Goal: Use online tool/utility: Use online tool/utility

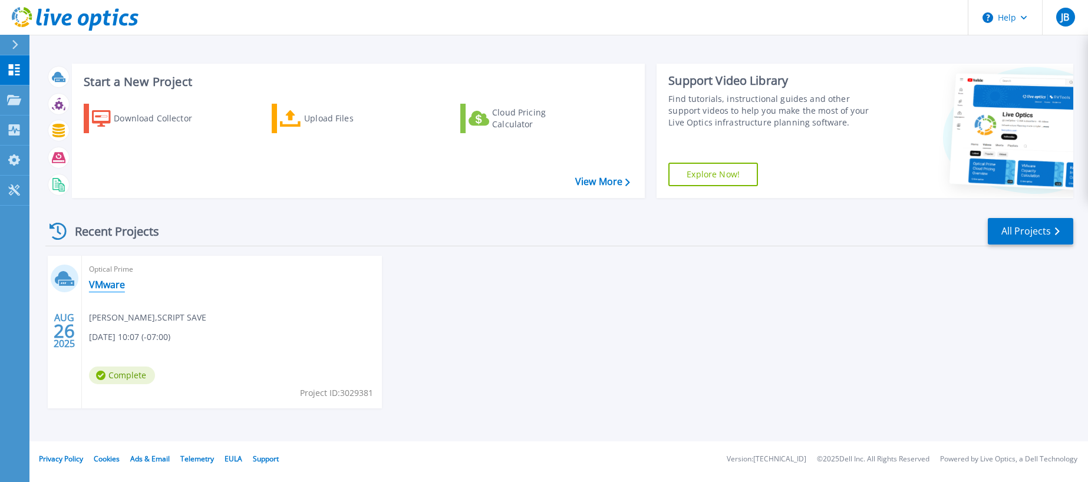
click at [100, 282] on link "VMware" at bounding box center [107, 285] width 36 height 12
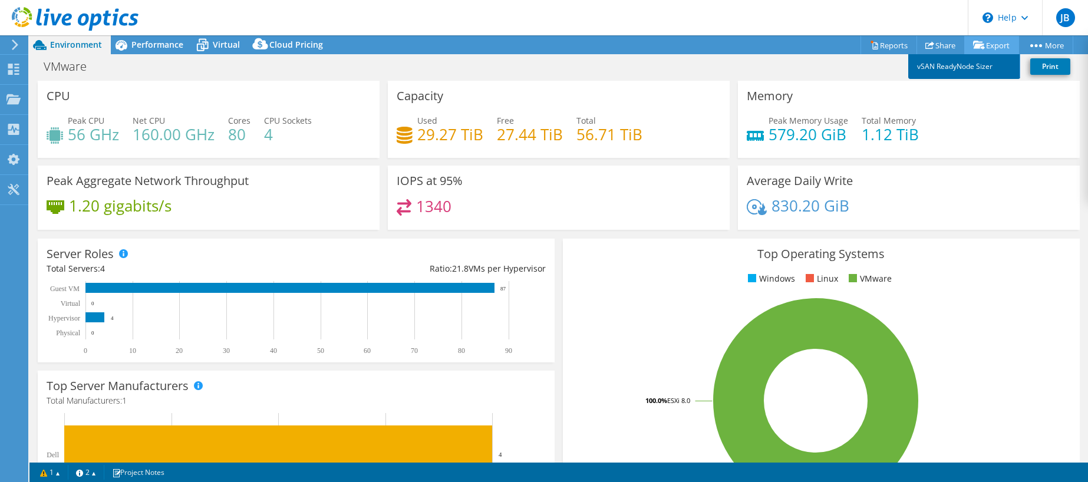
click at [981, 67] on link "vSAN ReadyNode Sizer" at bounding box center [964, 66] width 112 height 25
click at [887, 43] on link "Reports" at bounding box center [888, 45] width 57 height 18
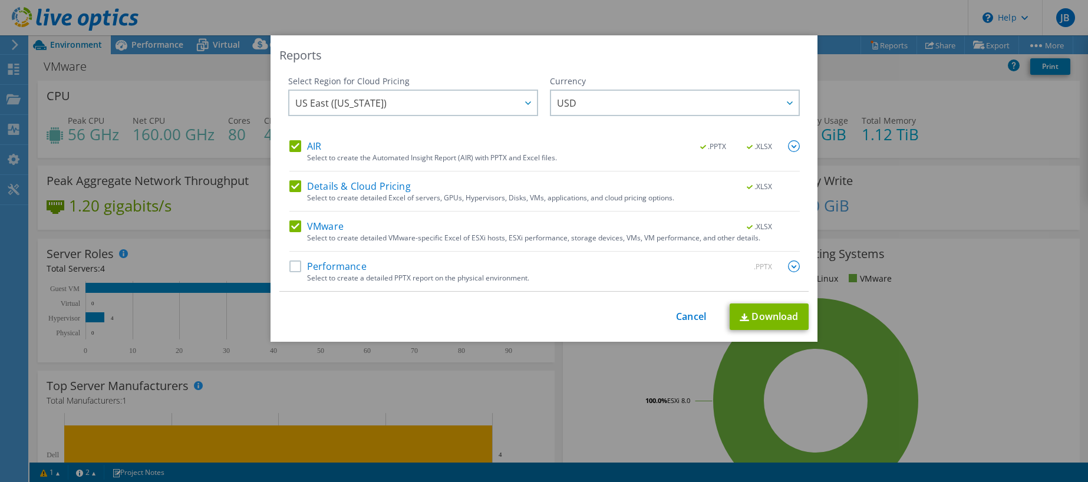
click at [1021, 156] on div "Reports Select Region for Cloud Pricing Asia Pacific ([GEOGRAPHIC_DATA]) [GEOGR…" at bounding box center [544, 240] width 1088 height 411
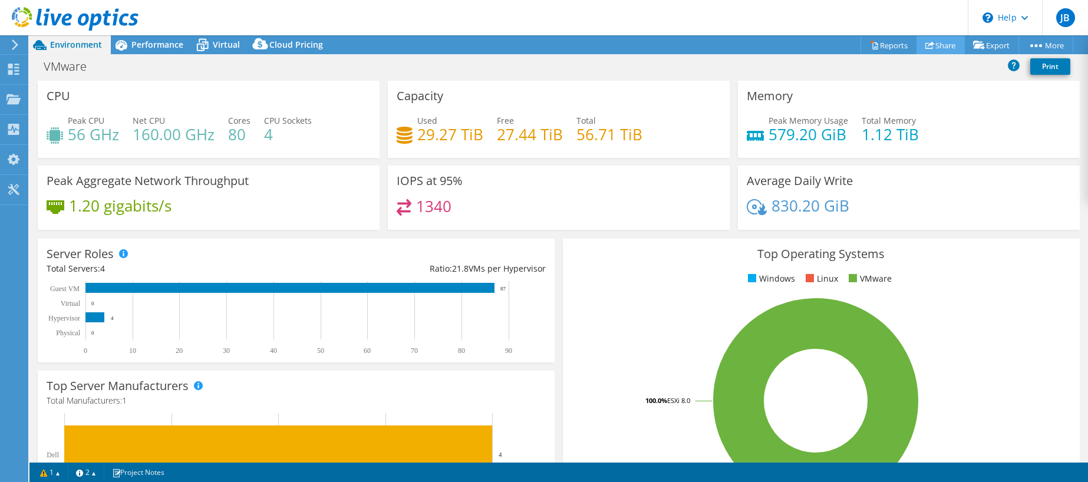
click at [936, 41] on link "Share" at bounding box center [940, 45] width 48 height 18
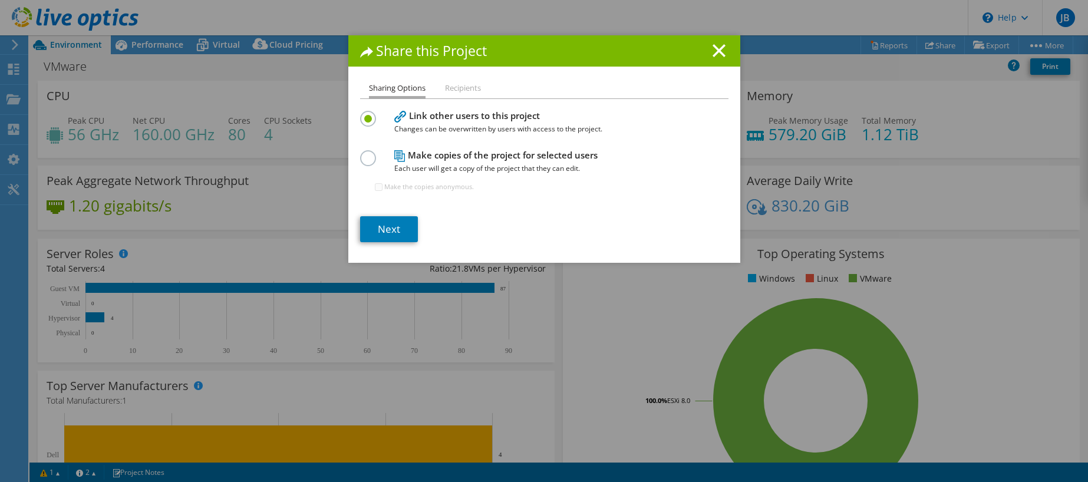
click at [721, 56] on h1 "Share this Project" at bounding box center [544, 51] width 368 height 14
click at [717, 51] on icon at bounding box center [718, 50] width 13 height 13
